Goal: Task Accomplishment & Management: Manage account settings

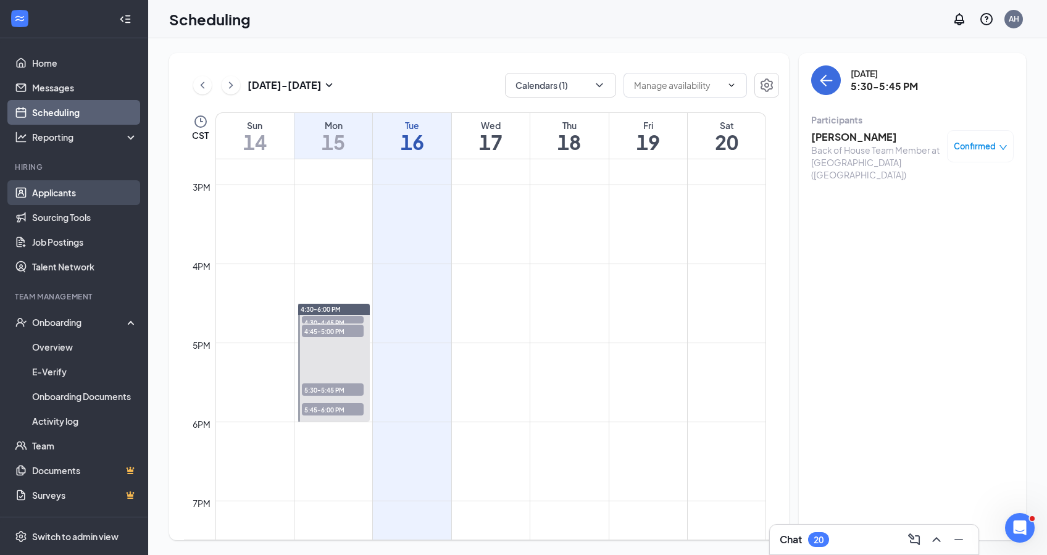
click at [53, 201] on link "Applicants" at bounding box center [85, 192] width 106 height 25
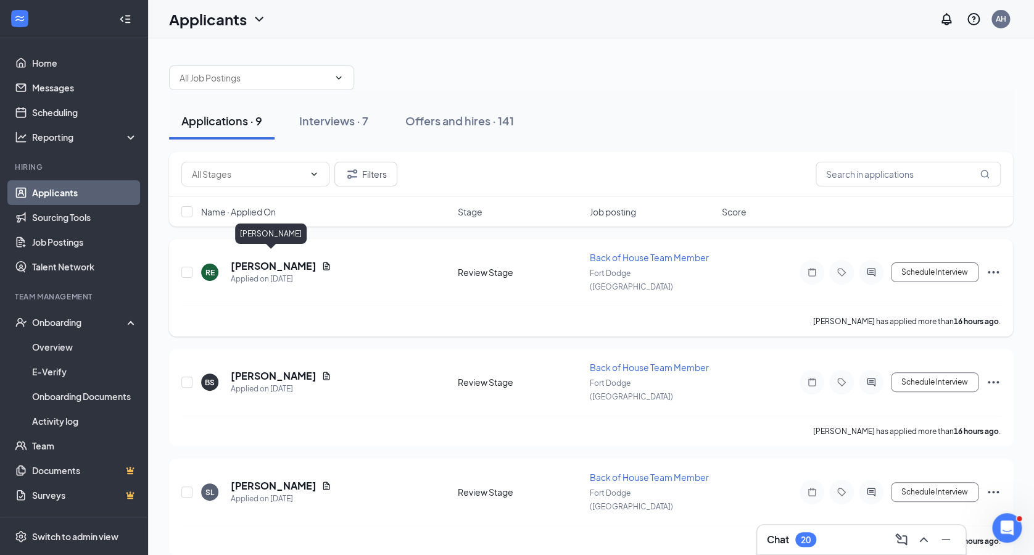
click at [250, 259] on h5 "[PERSON_NAME]" at bounding box center [274, 266] width 86 height 14
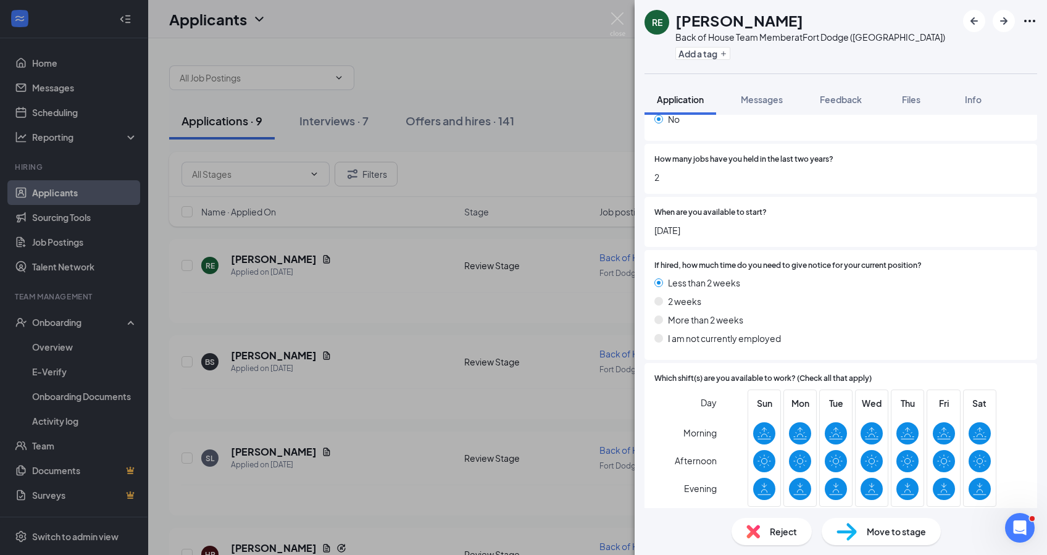
scroll to position [2188, 0]
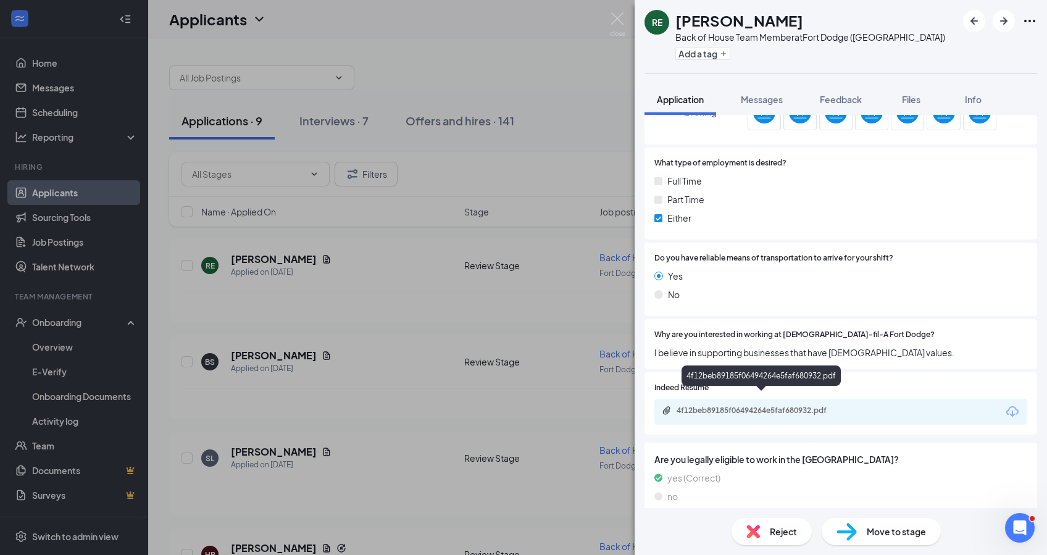
click at [739, 406] on div "4f12beb89185f06494264e5faf680932.pdf" at bounding box center [762, 411] width 173 height 10
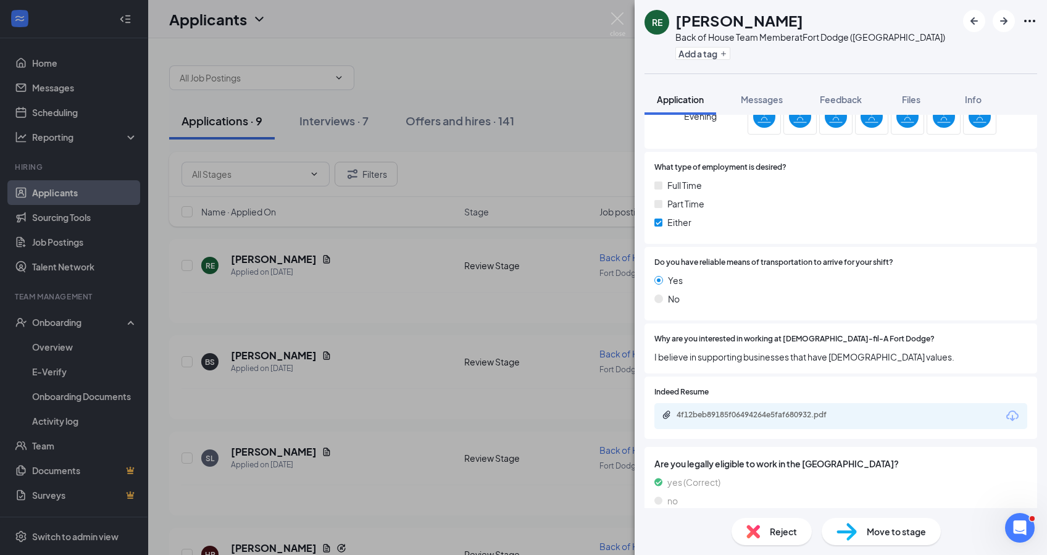
click at [787, 539] on div "Reject" at bounding box center [771, 531] width 80 height 27
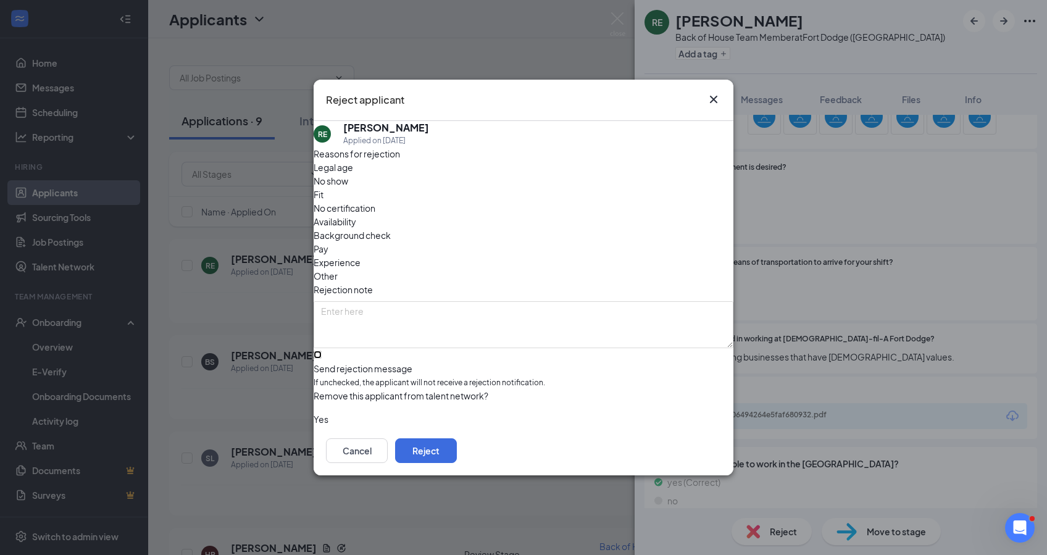
click at [322, 351] on input "Send rejection message If unchecked, the applicant will not receive a rejection…" at bounding box center [318, 355] width 8 height 8
checkbox input "true"
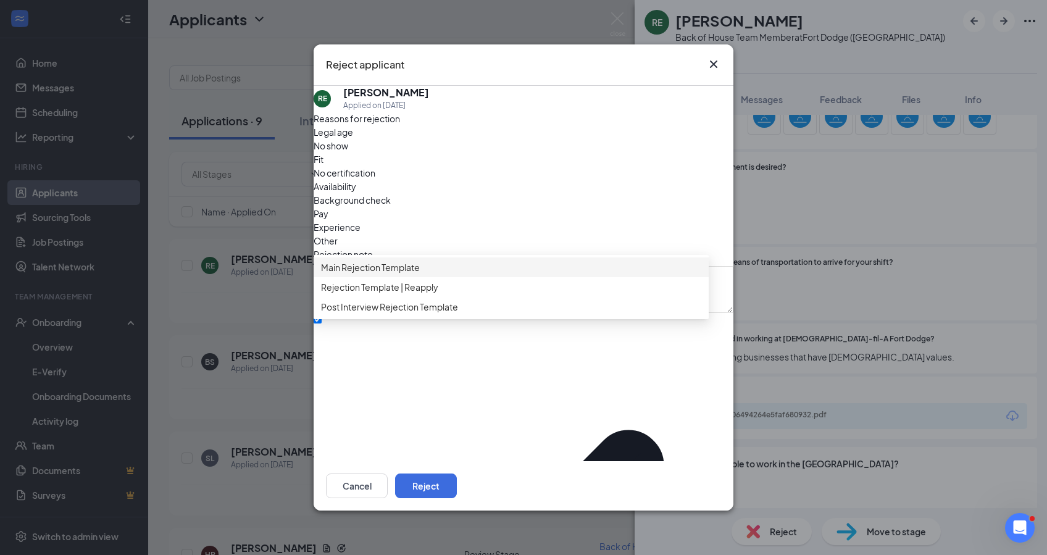
click at [420, 274] on span "Main Rejection Template" at bounding box center [370, 267] width 99 height 14
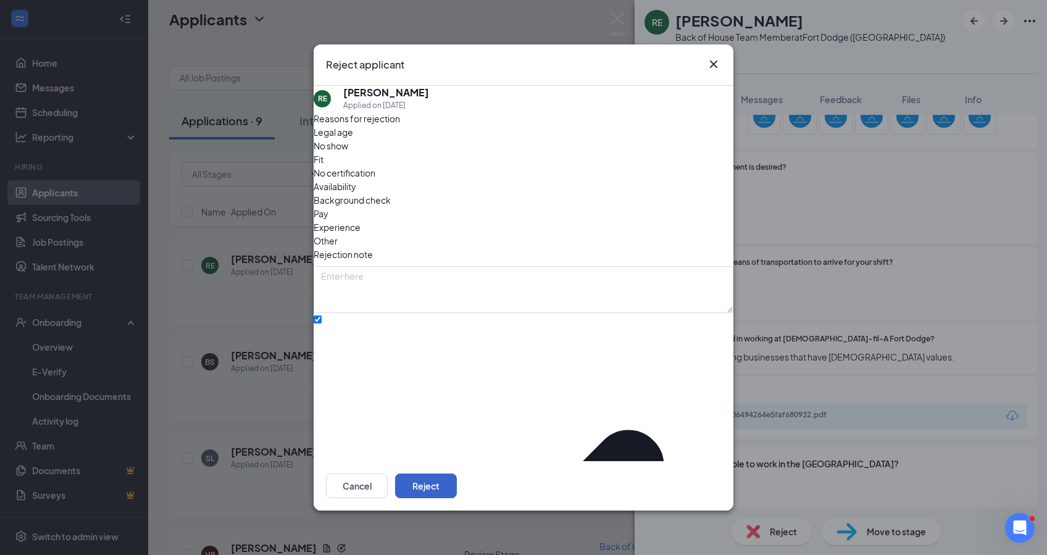
click at [457, 489] on button "Reject" at bounding box center [426, 485] width 62 height 25
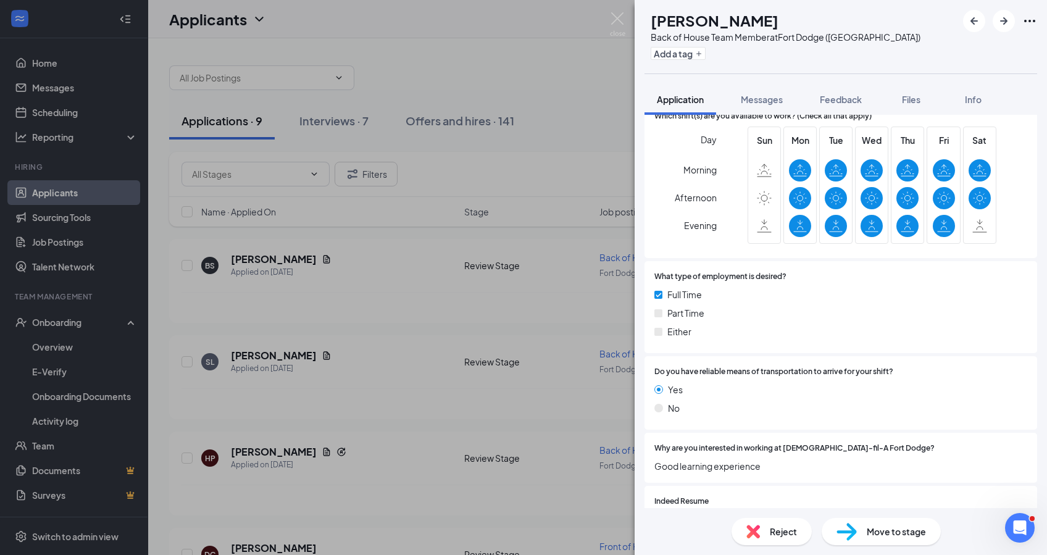
scroll to position [2465, 0]
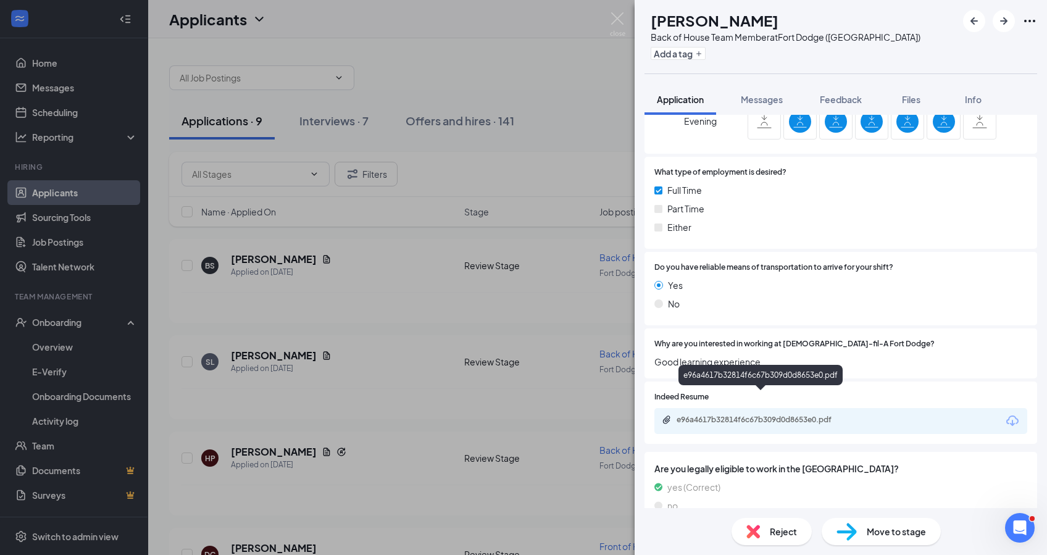
click at [701, 415] on div "e96a4617b32814f6c67b309d0d8653e0.pdf" at bounding box center [762, 420] width 173 height 10
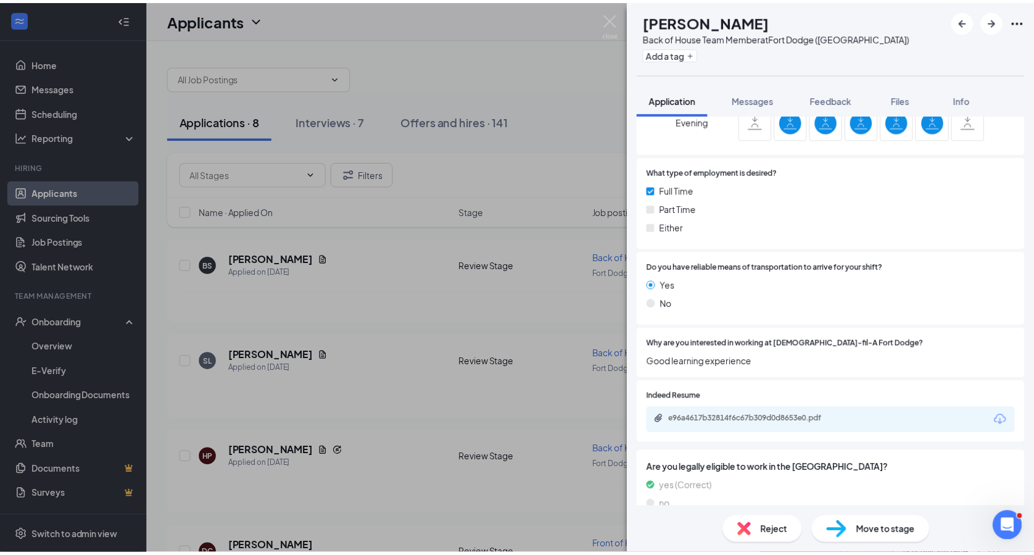
scroll to position [2460, 0]
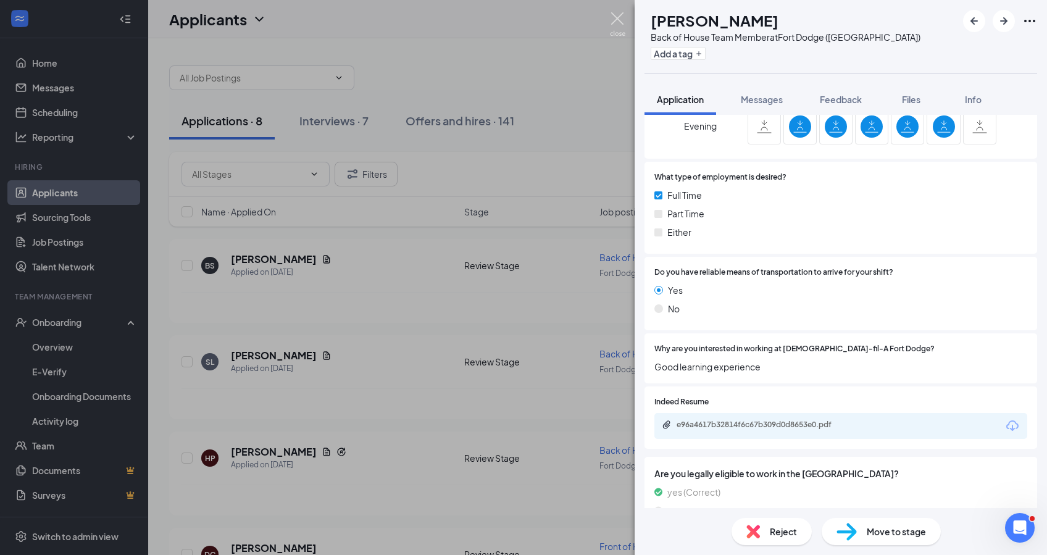
click at [620, 25] on img at bounding box center [617, 24] width 15 height 24
